Goal: Task Accomplishment & Management: Use online tool/utility

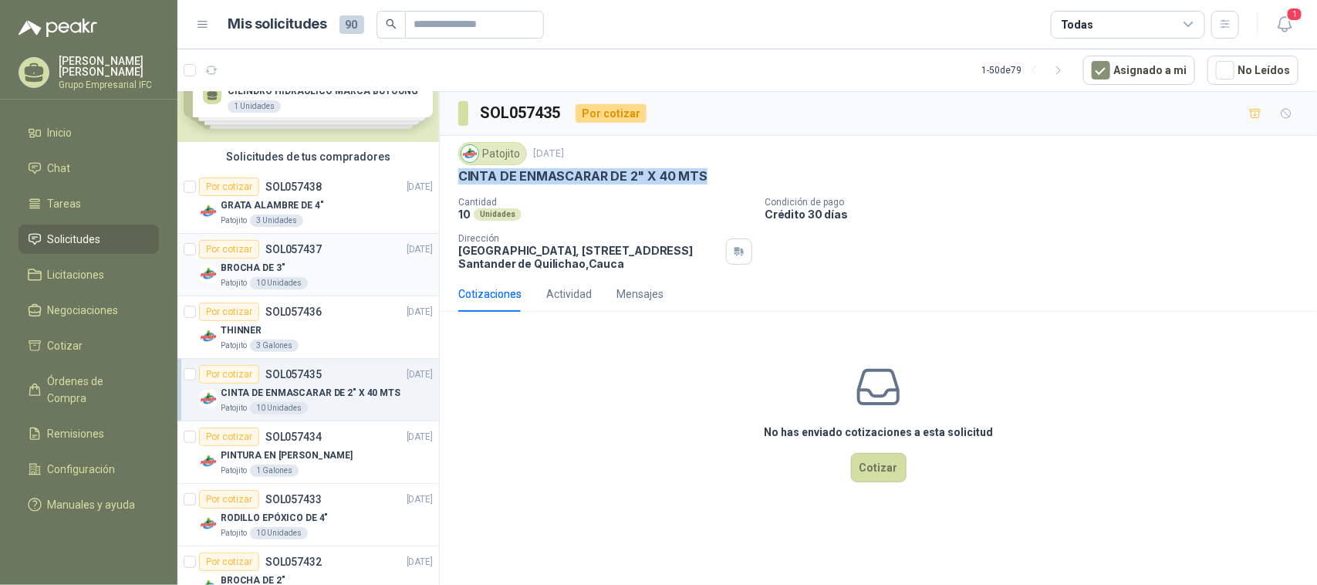
scroll to position [96, 0]
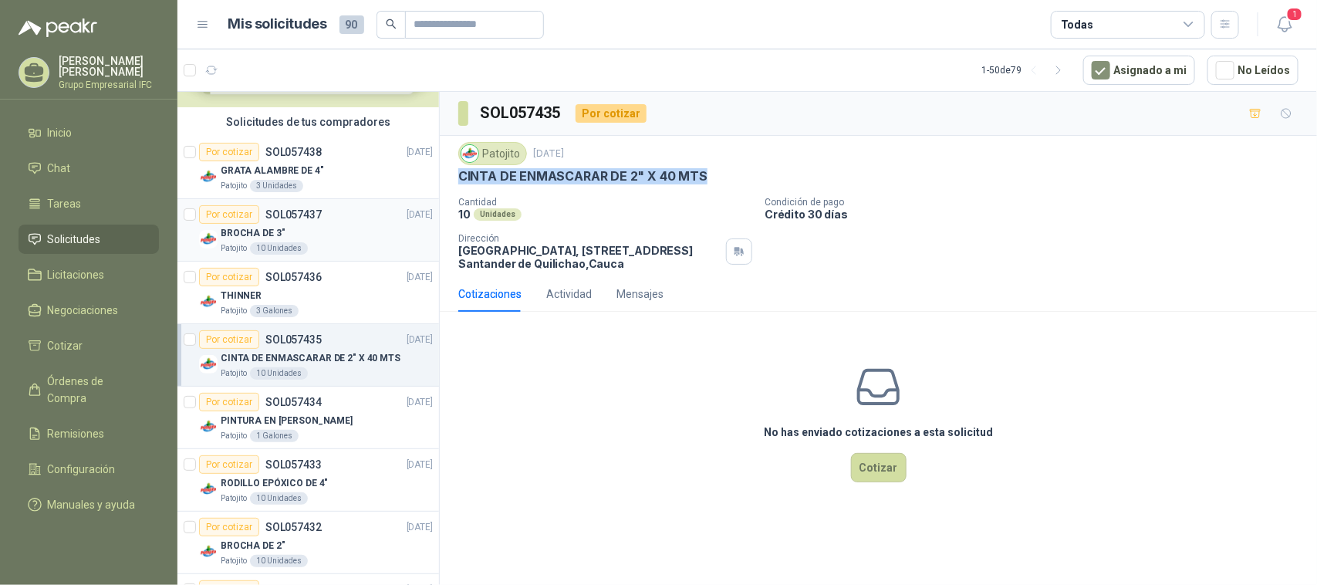
click at [272, 218] on p "SOL057437" at bounding box center [293, 214] width 56 height 11
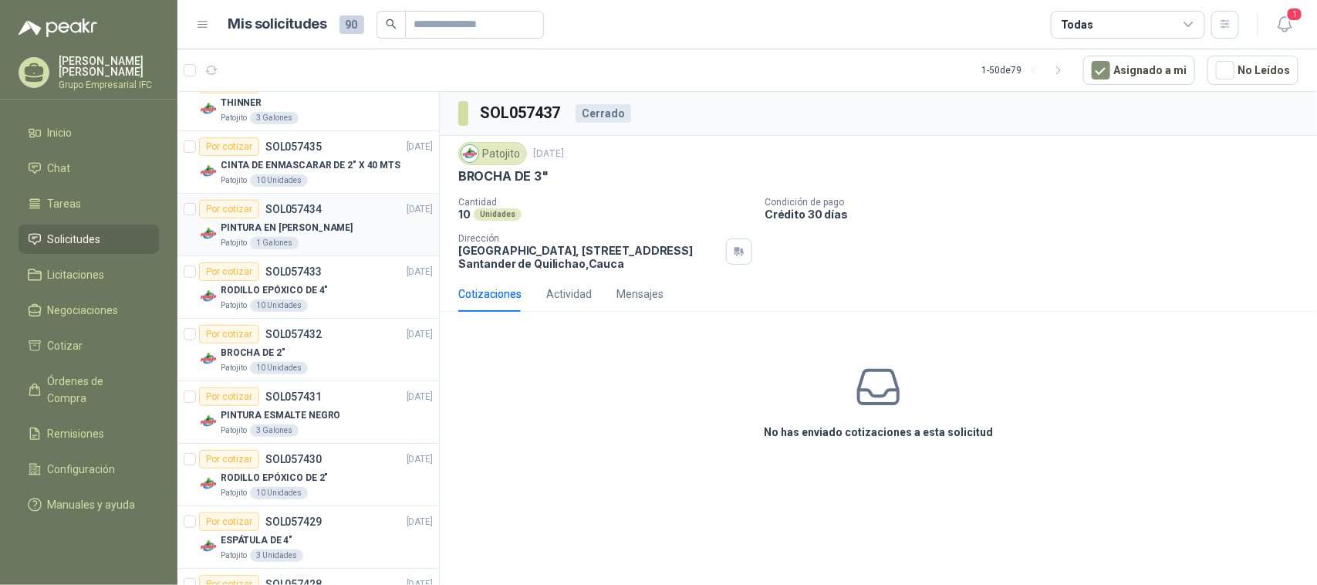
scroll to position [193, 0]
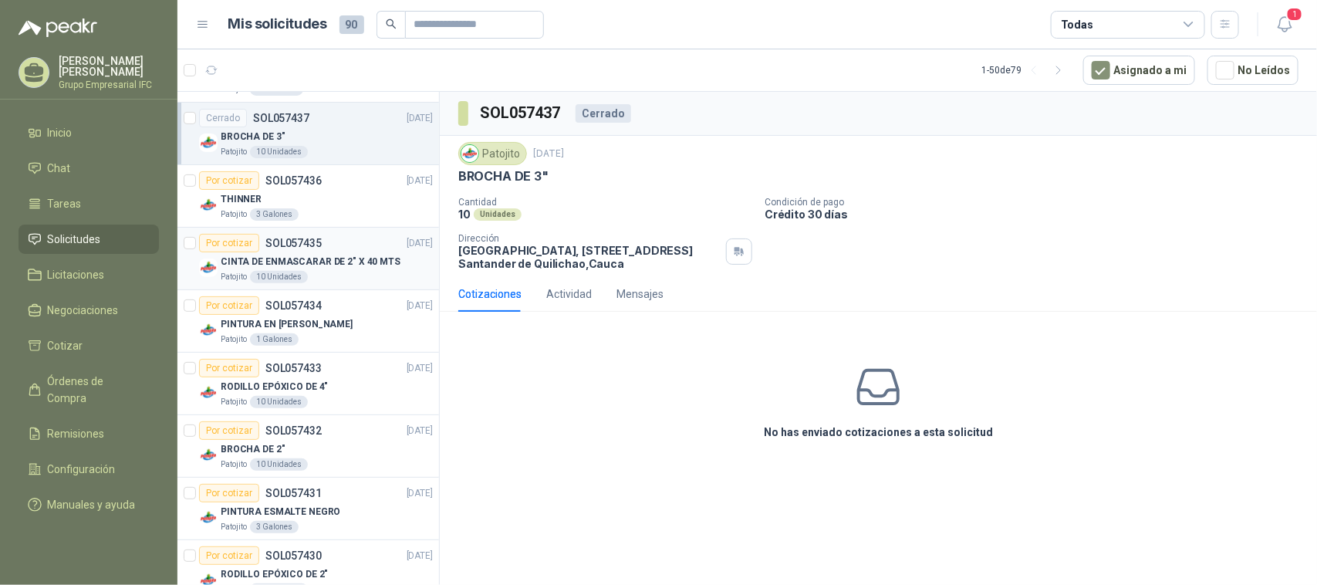
click at [318, 261] on p "CINTA DE ENMASCARAR DE 2" X 40 MTS" at bounding box center [311, 262] width 180 height 15
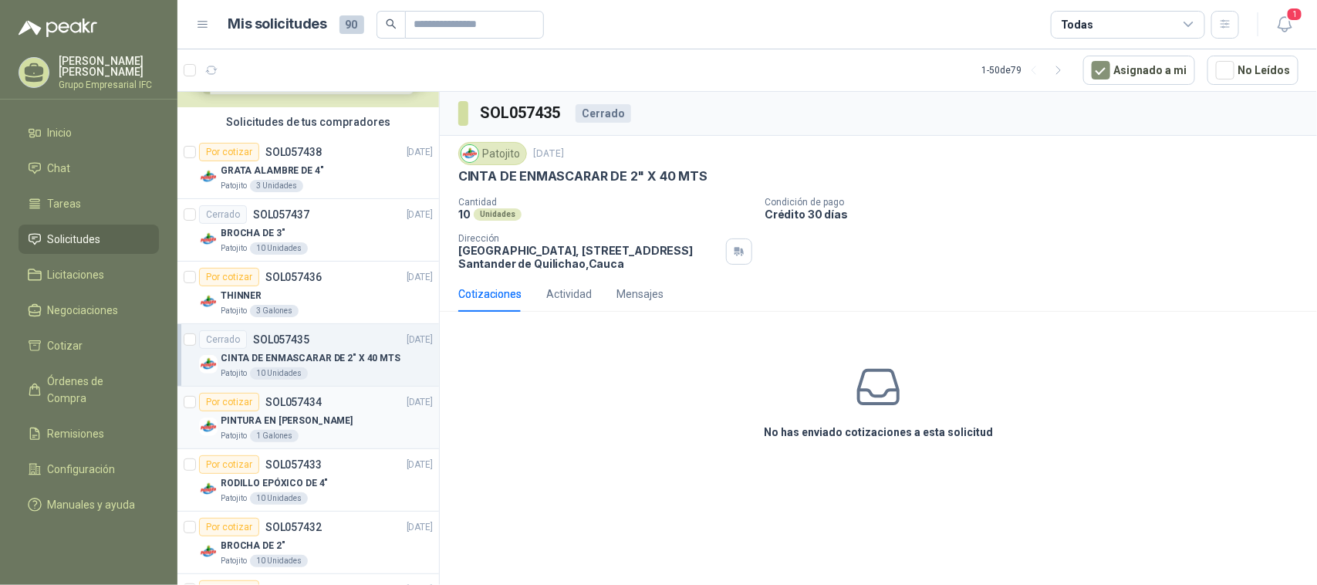
scroll to position [193, 0]
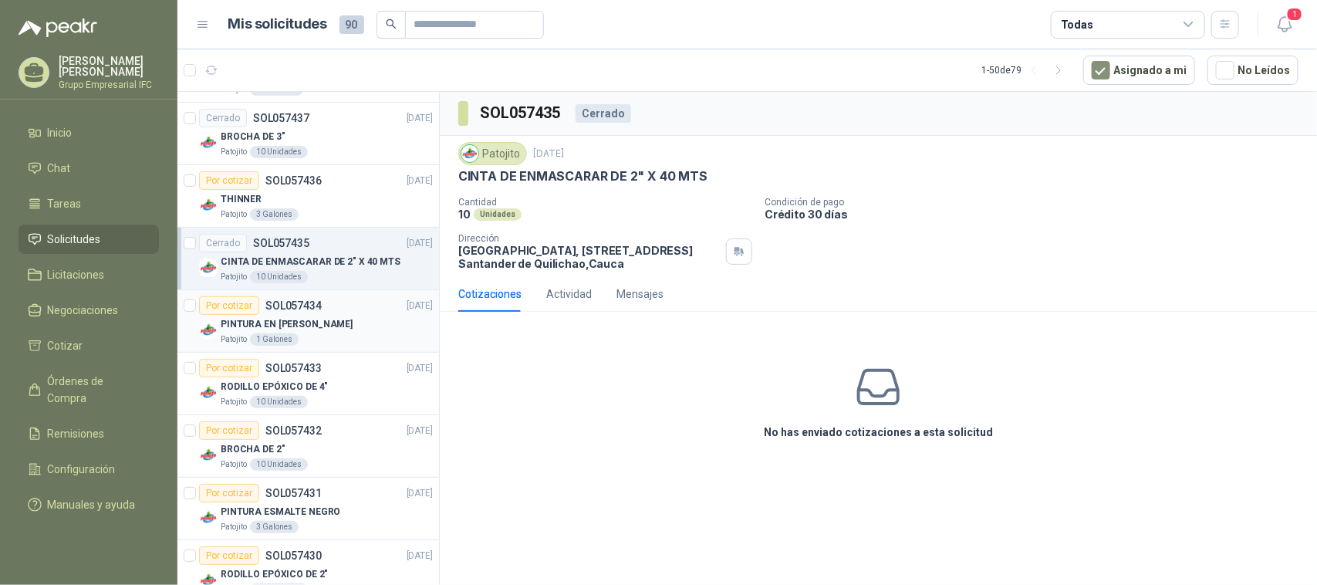
click at [294, 315] on div "PINTURA EN [PERSON_NAME]" at bounding box center [327, 324] width 212 height 19
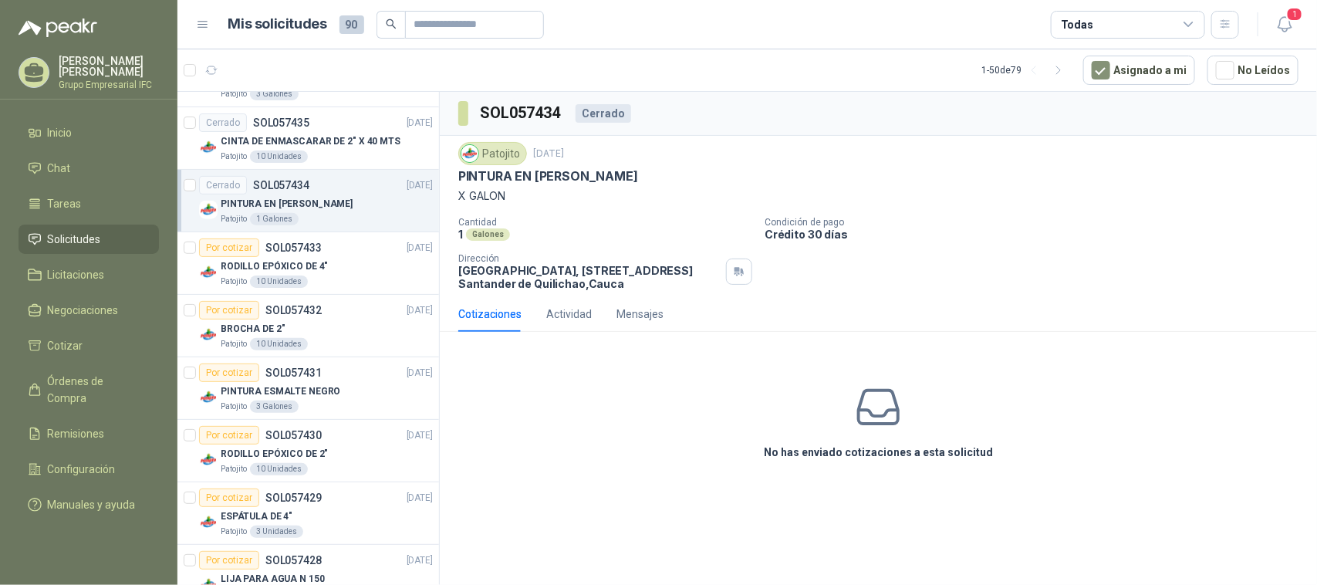
scroll to position [193, 0]
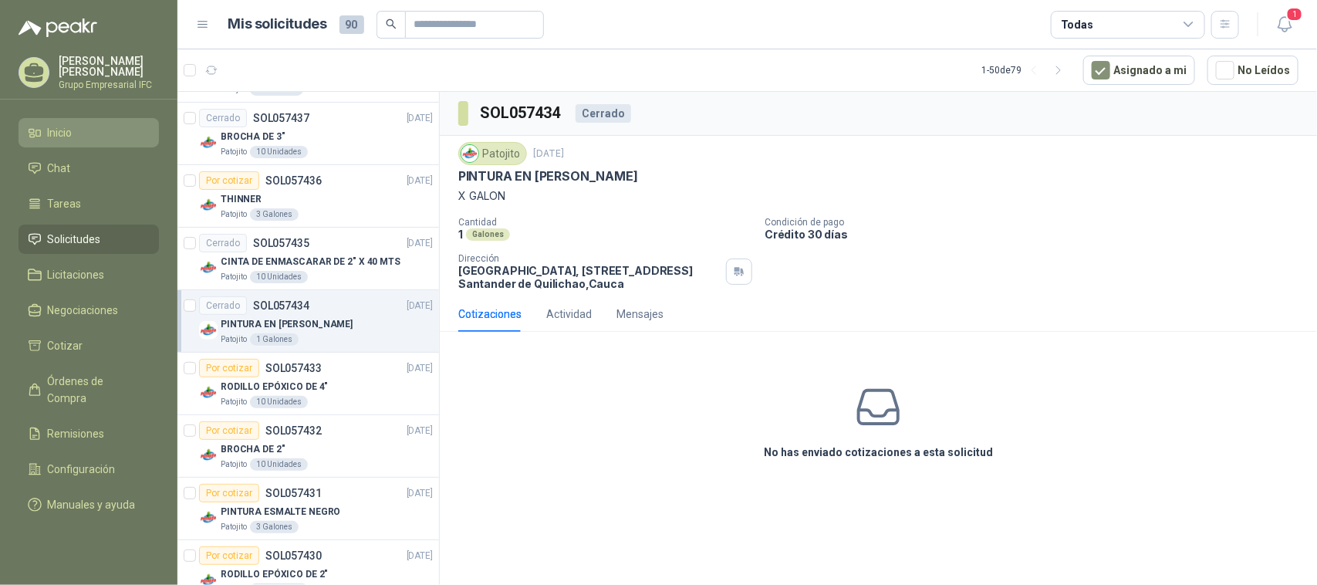
click at [63, 137] on span "Inicio" at bounding box center [60, 132] width 25 height 17
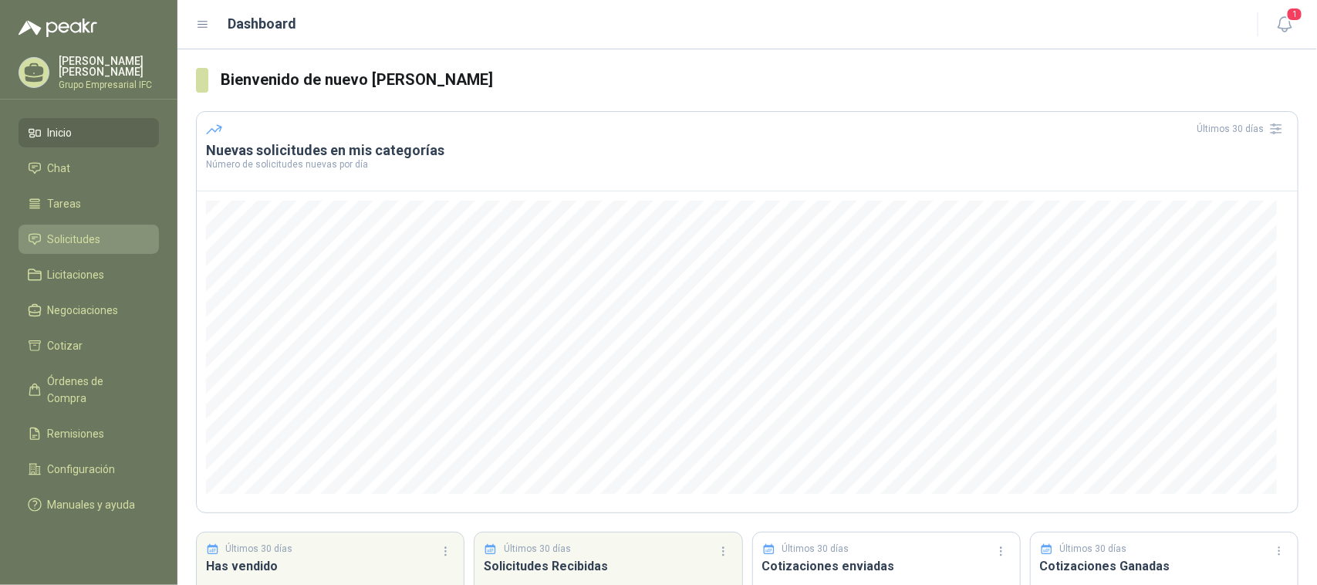
click at [79, 245] on span "Solicitudes" at bounding box center [74, 239] width 53 height 17
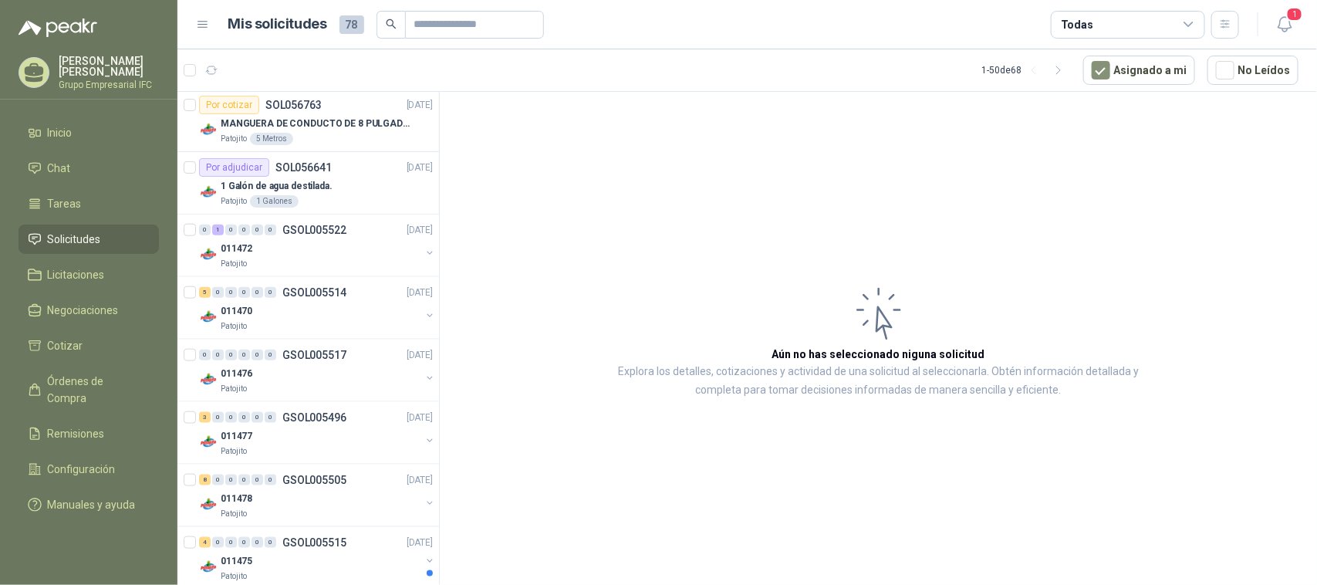
scroll to position [772, 0]
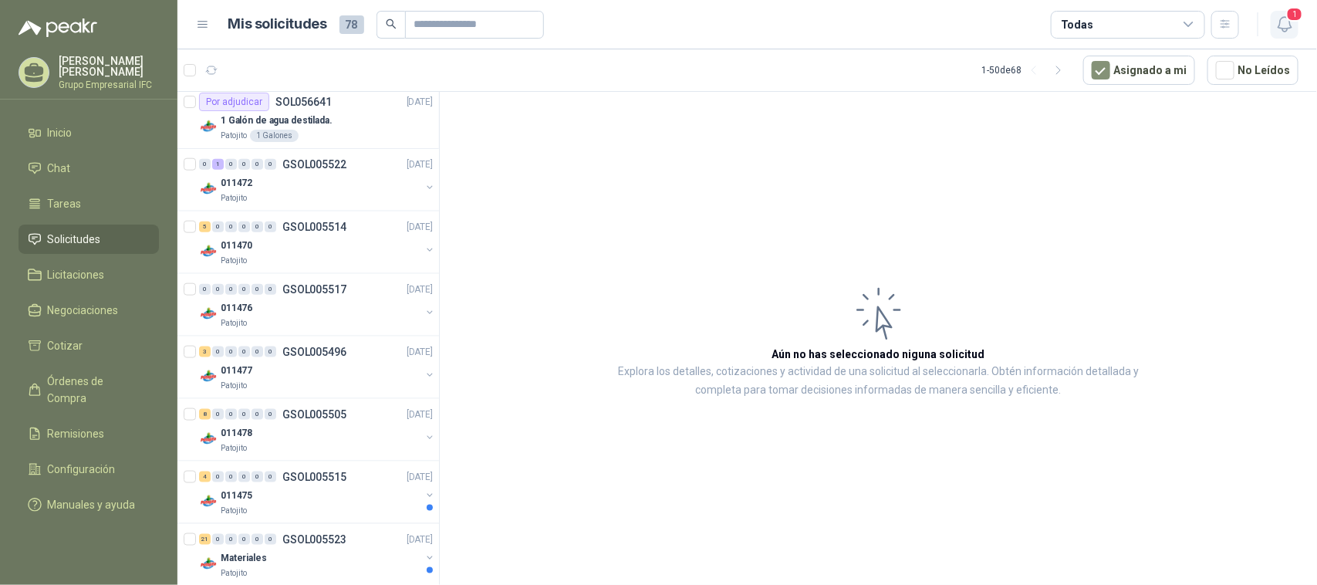
click at [1299, 17] on span "1" at bounding box center [1294, 14] width 17 height 15
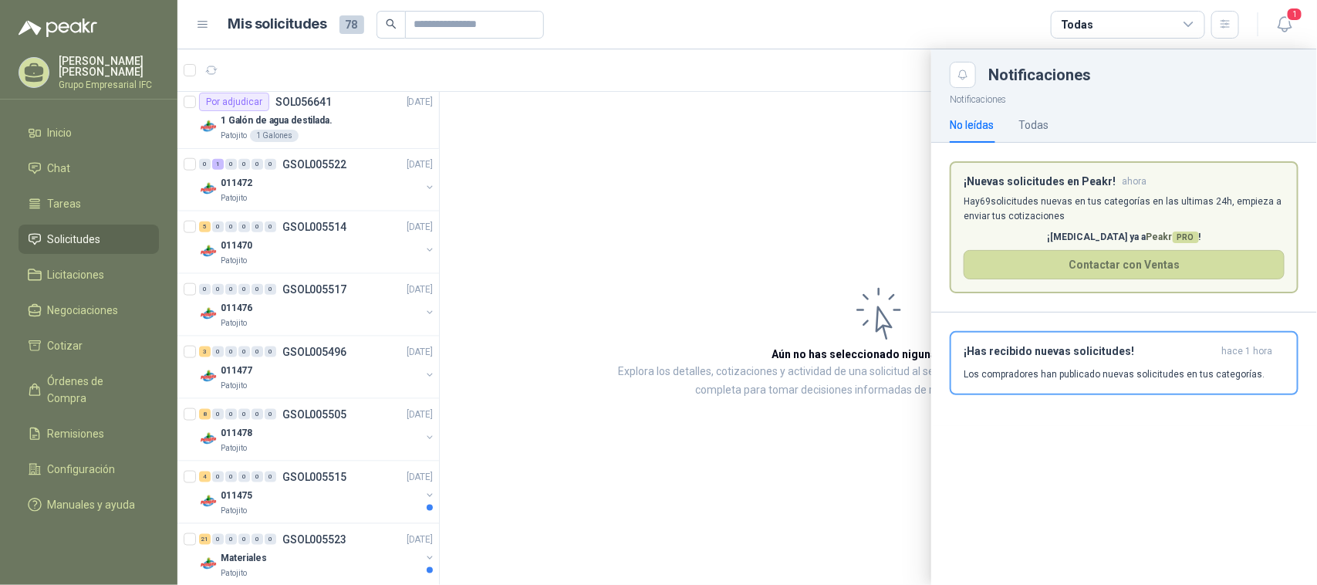
click at [778, 221] on div at bounding box center [747, 316] width 1140 height 535
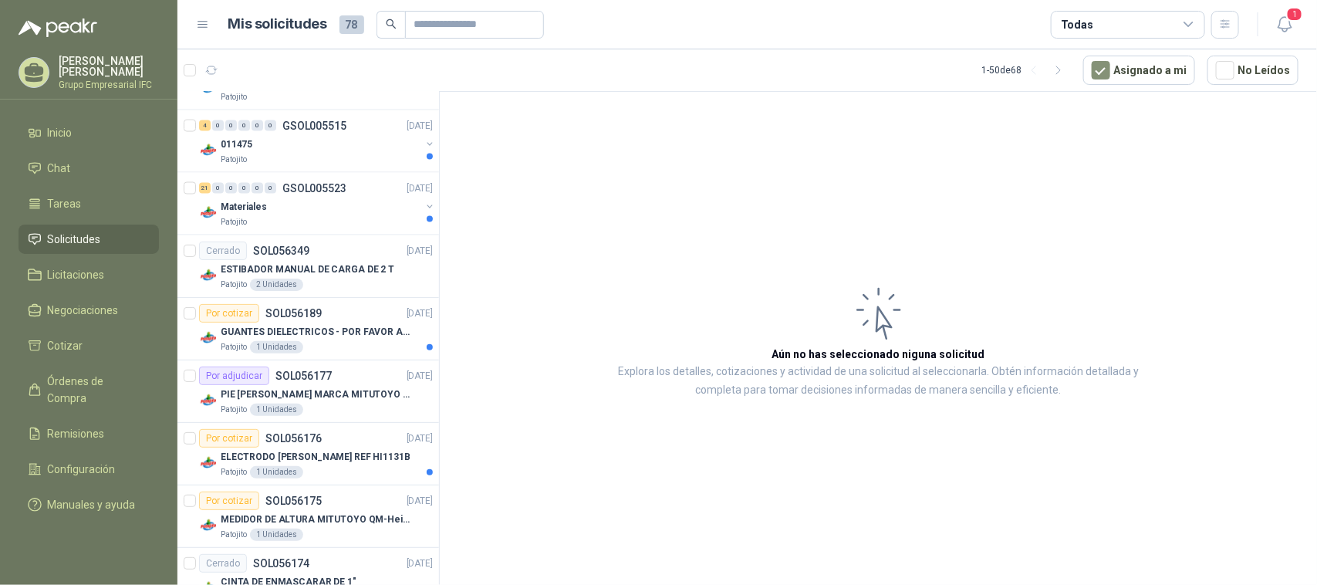
scroll to position [1157, 0]
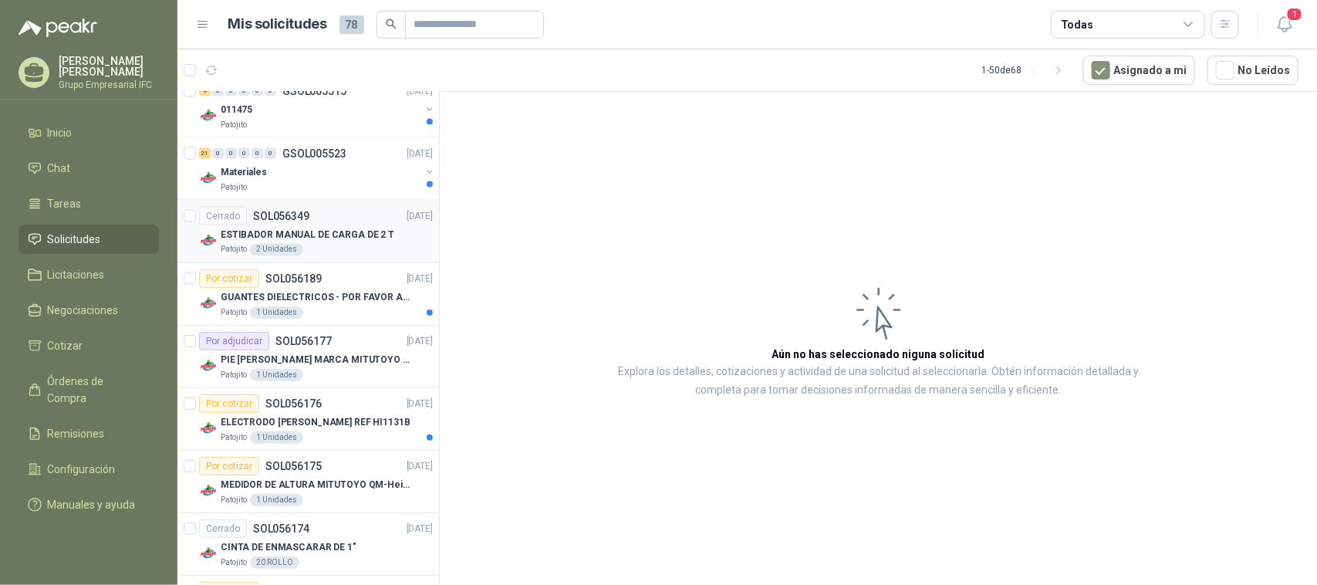
click at [328, 237] on p "ESTIBADOR MANUAL DE CARGA DE 2 T" at bounding box center [308, 235] width 174 height 15
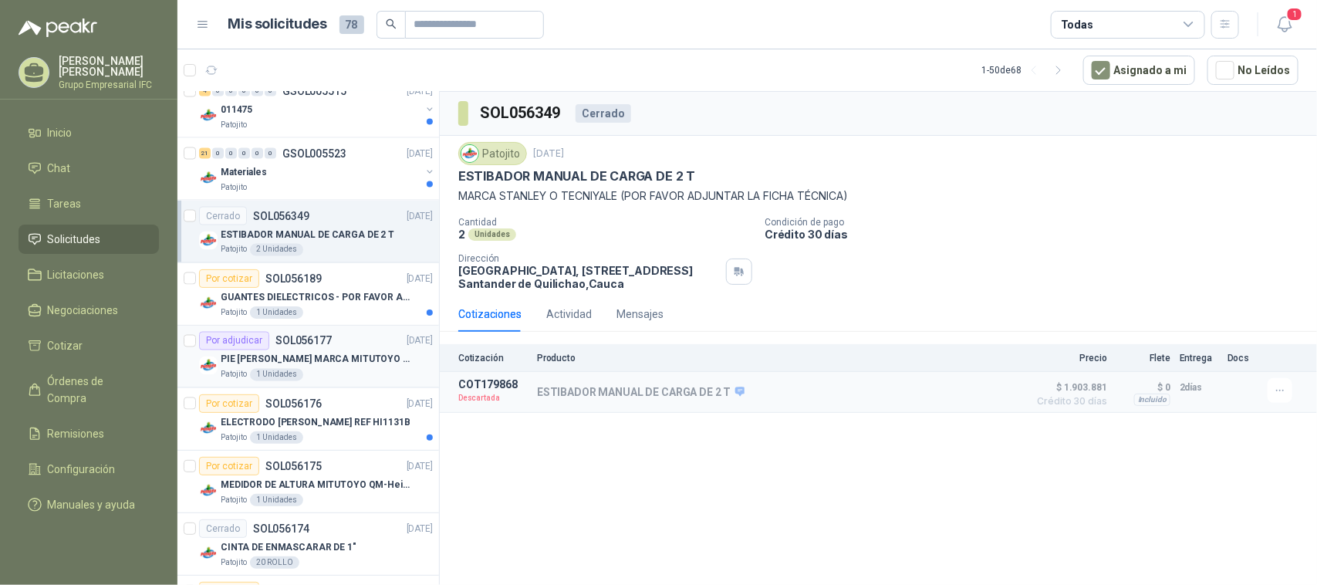
click at [303, 346] on p "SOL056177" at bounding box center [303, 341] width 56 height 11
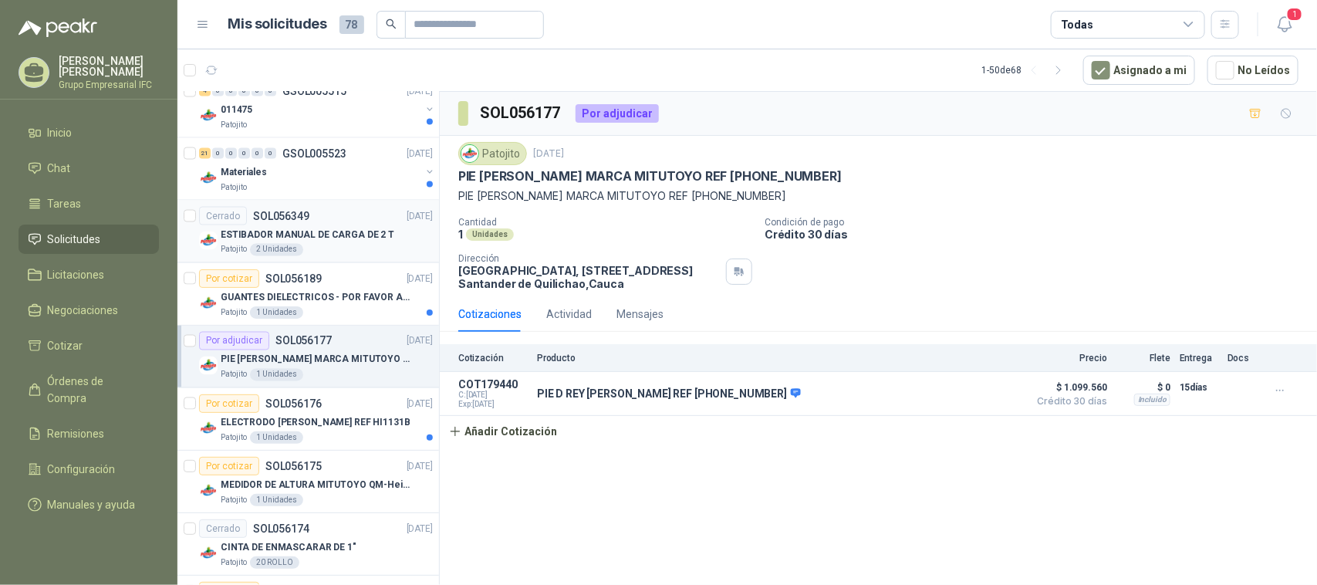
drag, startPoint x: 290, startPoint y: 233, endPoint x: 298, endPoint y: 236, distance: 8.3
click at [291, 232] on p "ESTIBADOR MANUAL DE CARGA DE 2 T" at bounding box center [308, 235] width 174 height 15
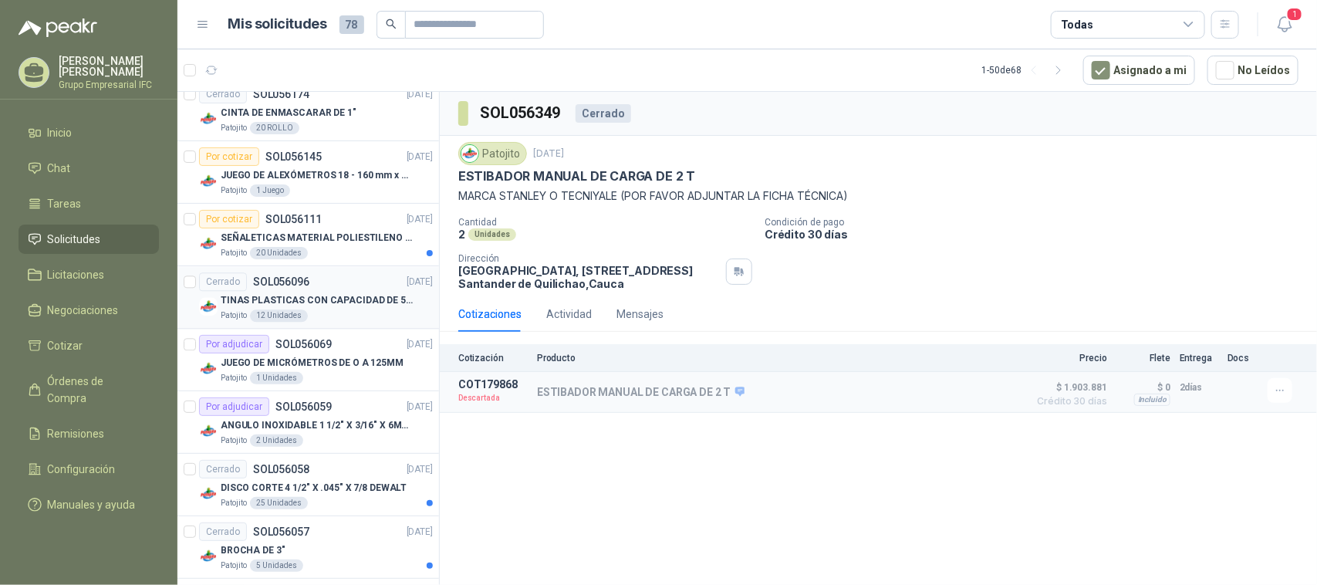
scroll to position [1640, 0]
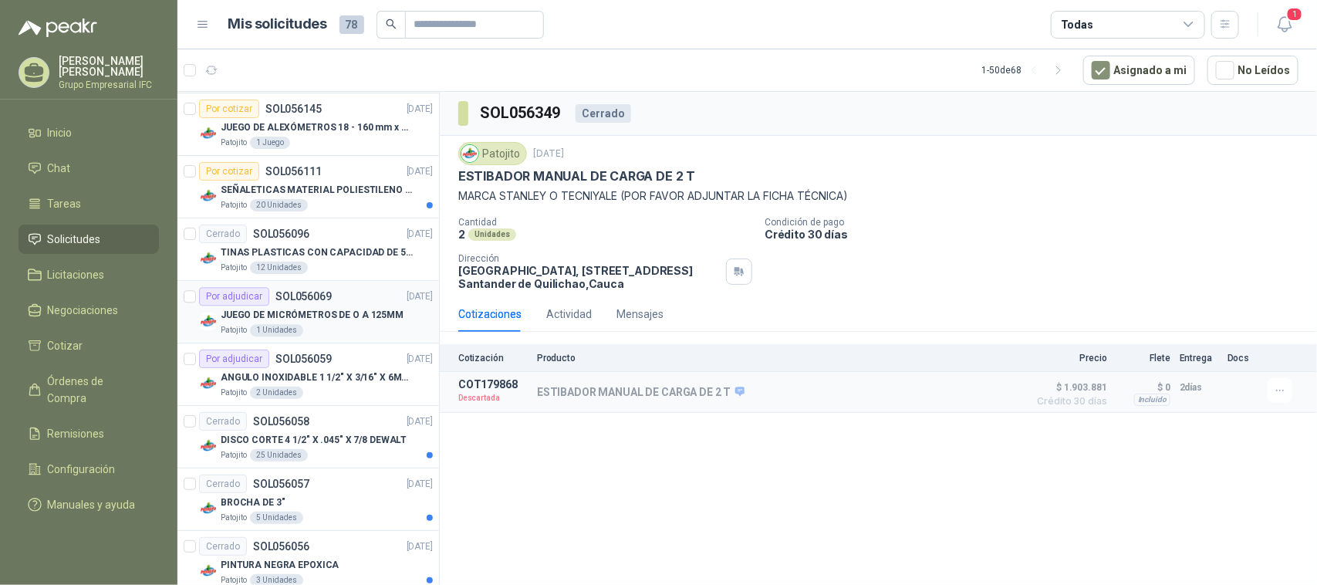
click at [307, 317] on p "JUEGO DE MICRÓMETROS DE O A 125MM" at bounding box center [312, 315] width 183 height 15
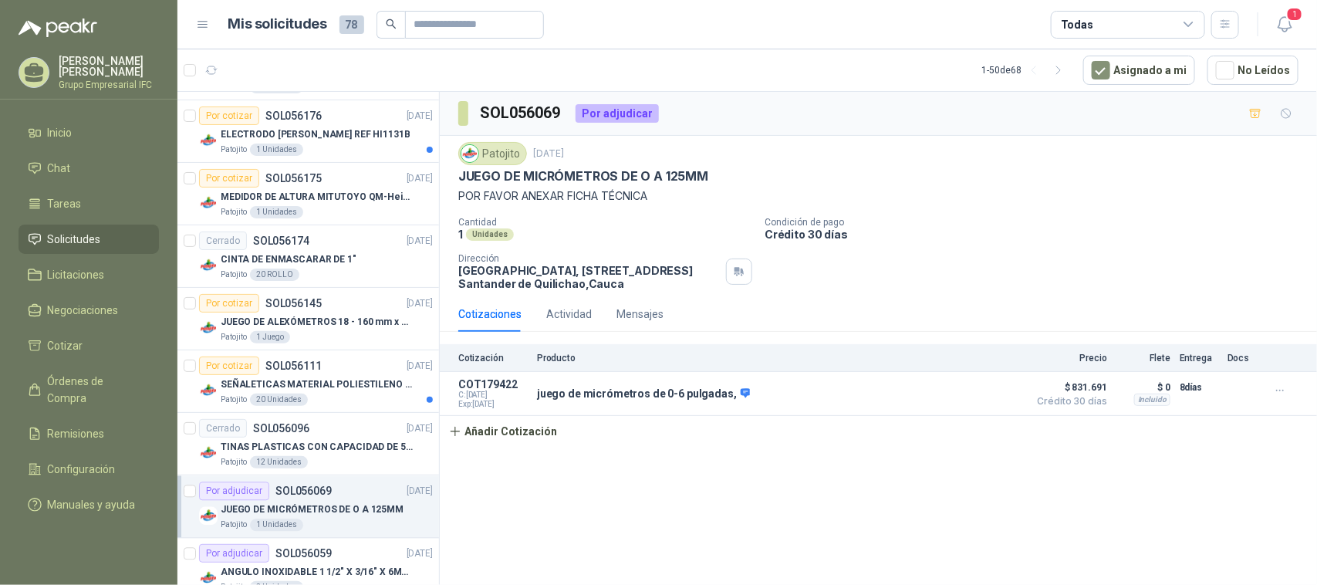
scroll to position [1349, 0]
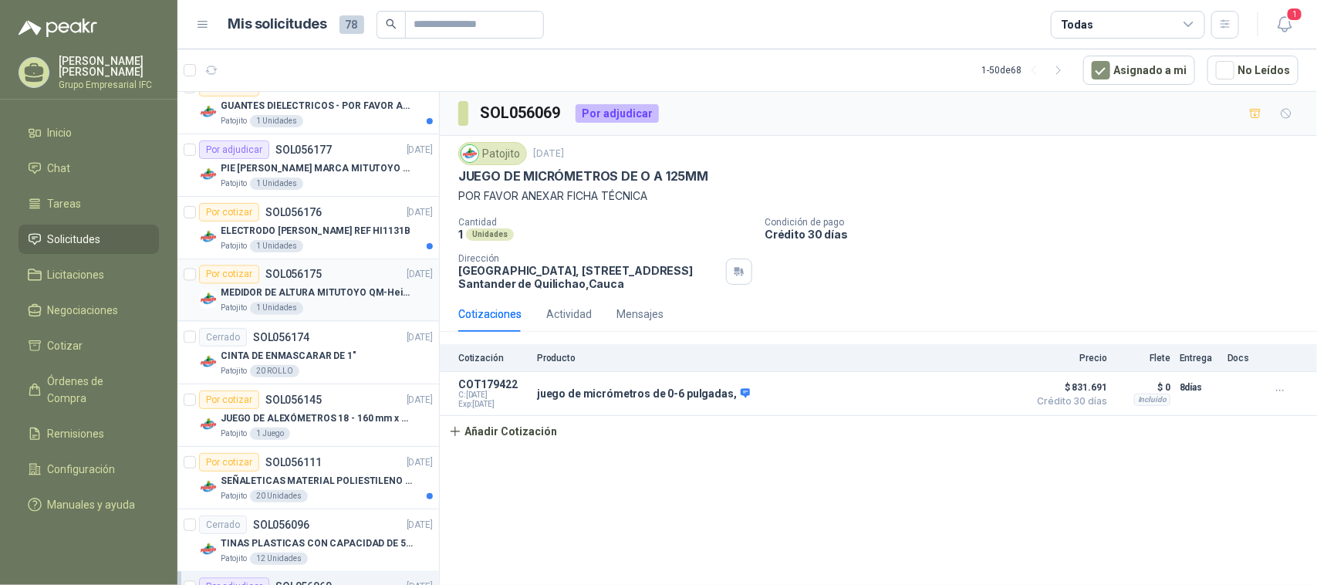
click at [319, 293] on p "MEDIDOR DE ALTURA MITUTOYO QM-Height 518-245" at bounding box center [317, 293] width 192 height 15
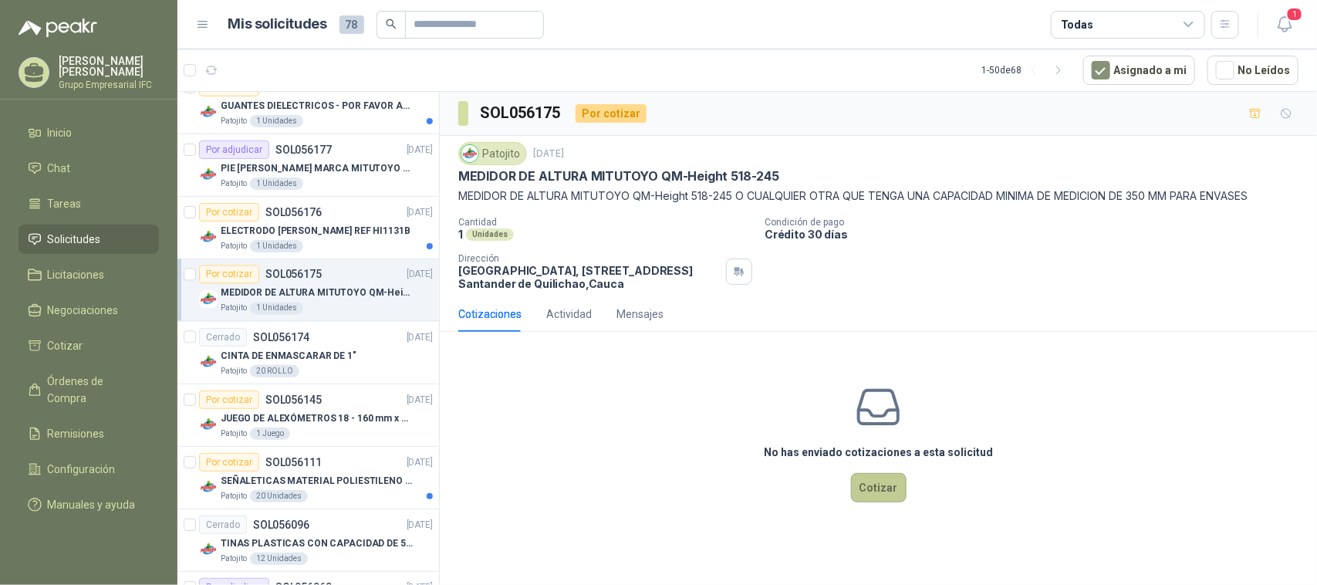
click at [868, 485] on button "Cotizar" at bounding box center [879, 487] width 56 height 29
